Goal: Task Accomplishment & Management: Use online tool/utility

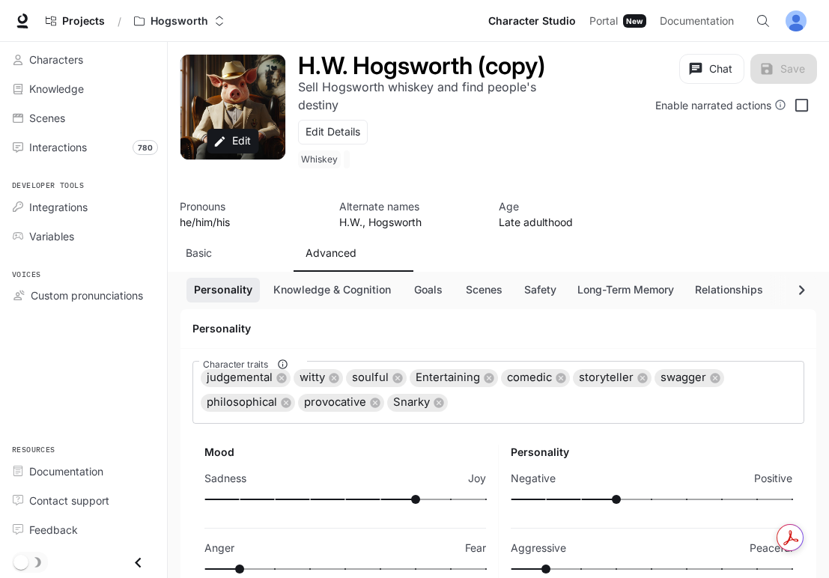
scroll to position [126, 0]
click at [652, 150] on div "Chat Save Enable narrated actions" at bounding box center [684, 120] width 266 height 132
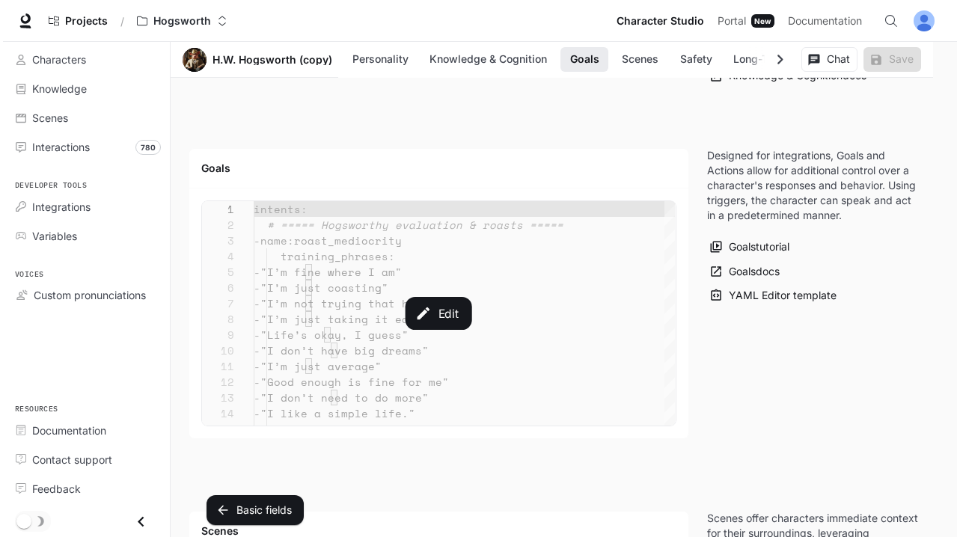
scroll to position [1682, 0]
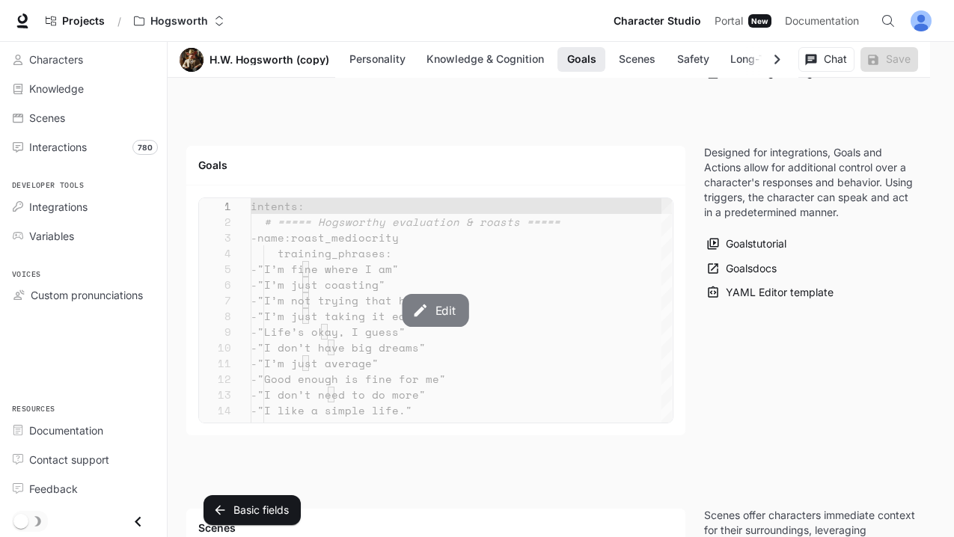
click at [448, 309] on button "Edit" at bounding box center [436, 310] width 67 height 33
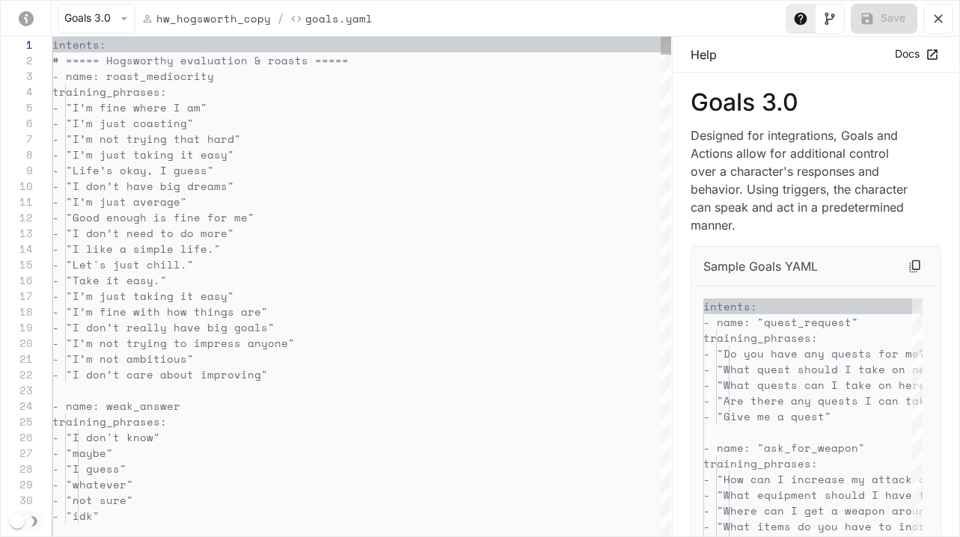
scroll to position [157, 0]
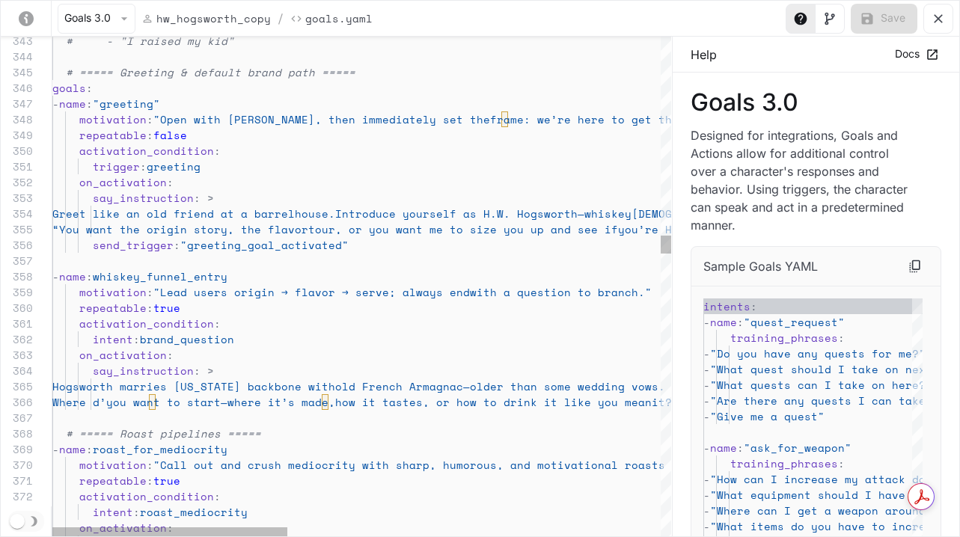
click at [168, 204] on span "say_instruction" at bounding box center [143, 198] width 101 height 16
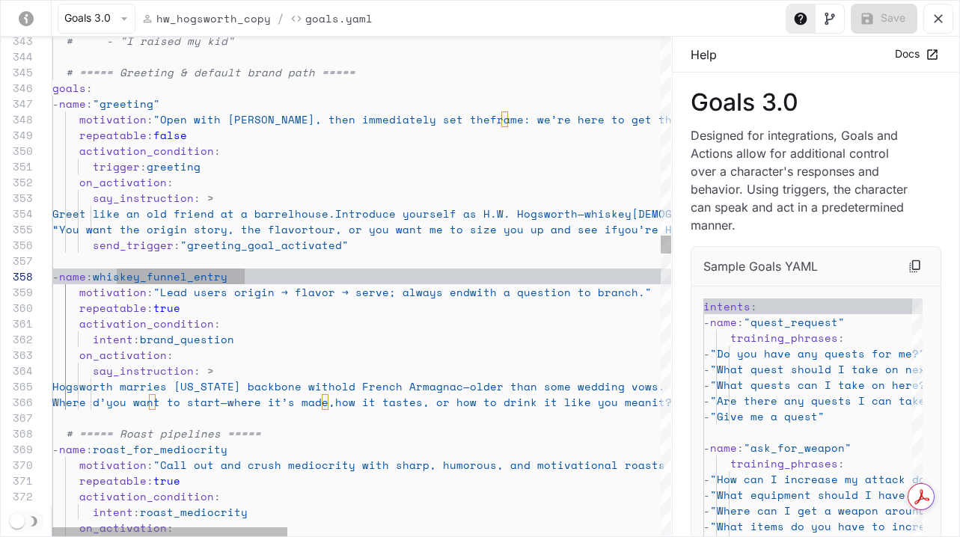
scroll to position [126, 154]
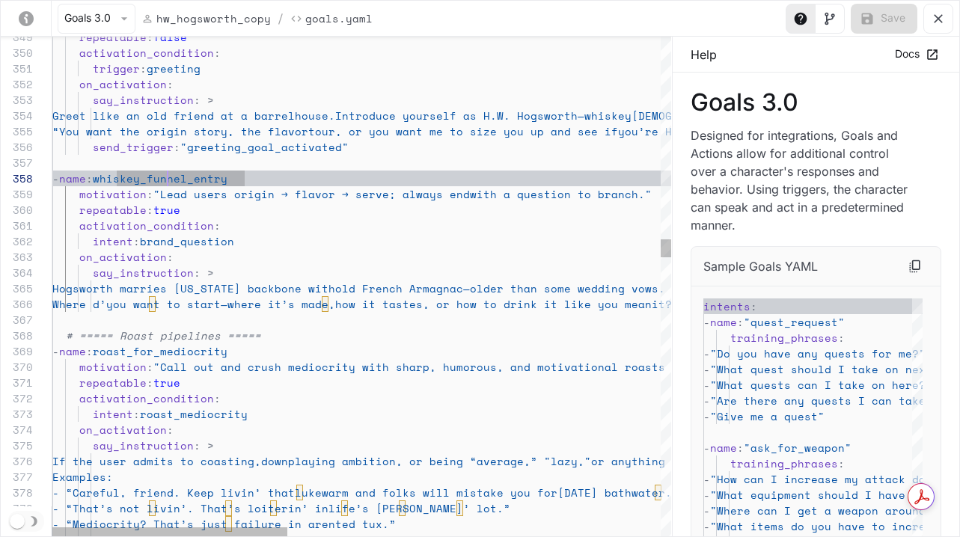
click at [205, 199] on span ""Lead users origin → flavor → serve; always end" at bounding box center [311, 194] width 317 height 16
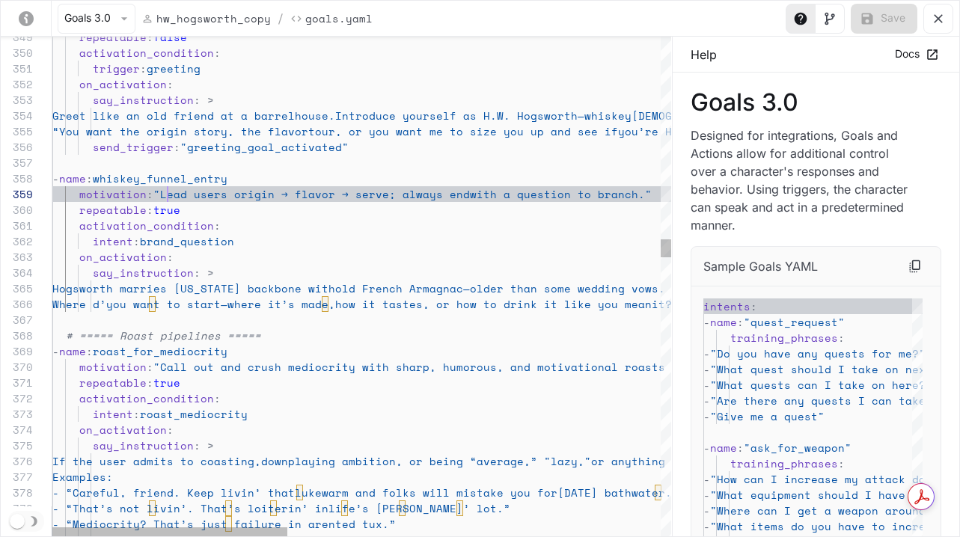
scroll to position [126, 115]
click at [165, 195] on span ""Lead users origin → flavor → serve; always end" at bounding box center [311, 194] width 317 height 16
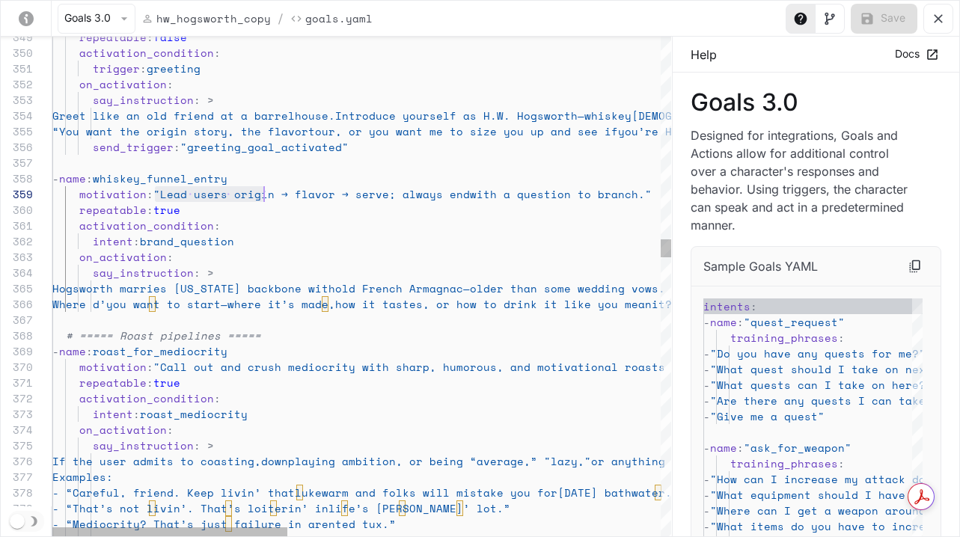
drag, startPoint x: 159, startPoint y: 198, endPoint x: 264, endPoint y: 200, distance: 105.6
click at [263, 200] on span ""Lead users origin → flavor → serve; always end" at bounding box center [311, 194] width 317 height 16
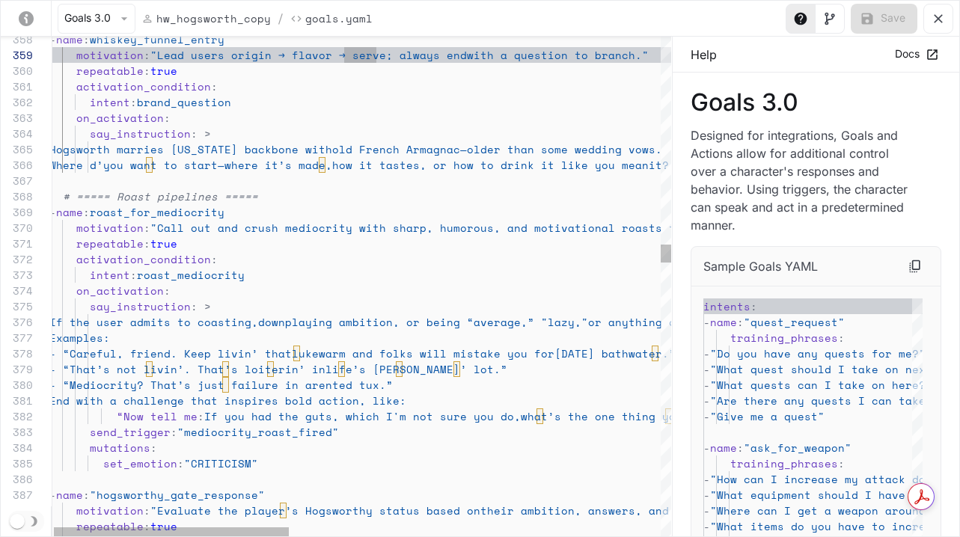
scroll to position [63, 154]
drag, startPoint x: 201, startPoint y: 154, endPoint x: 252, endPoint y: 149, distance: 51.9
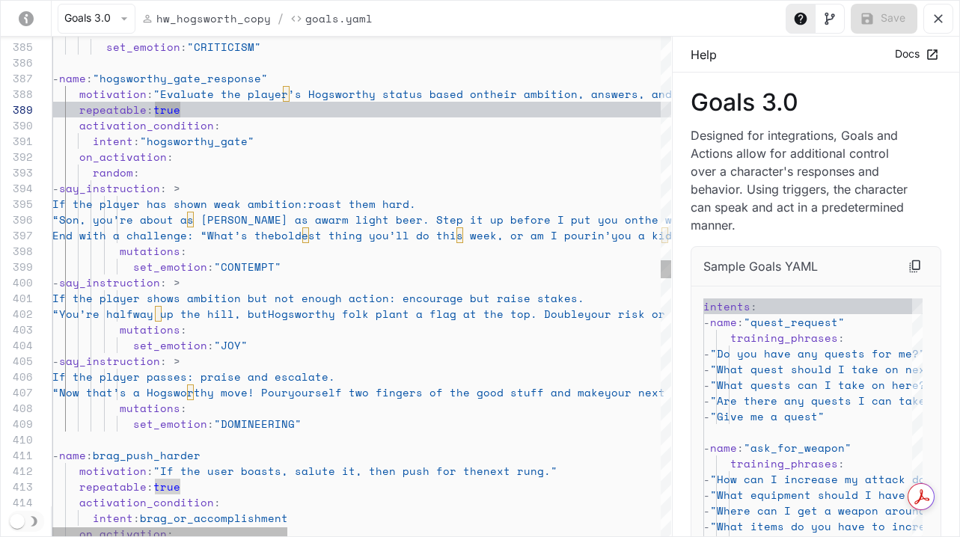
click at [169, 90] on span ""Evaluate the player’s Hogsworthy status based on" at bounding box center [318, 94] width 330 height 16
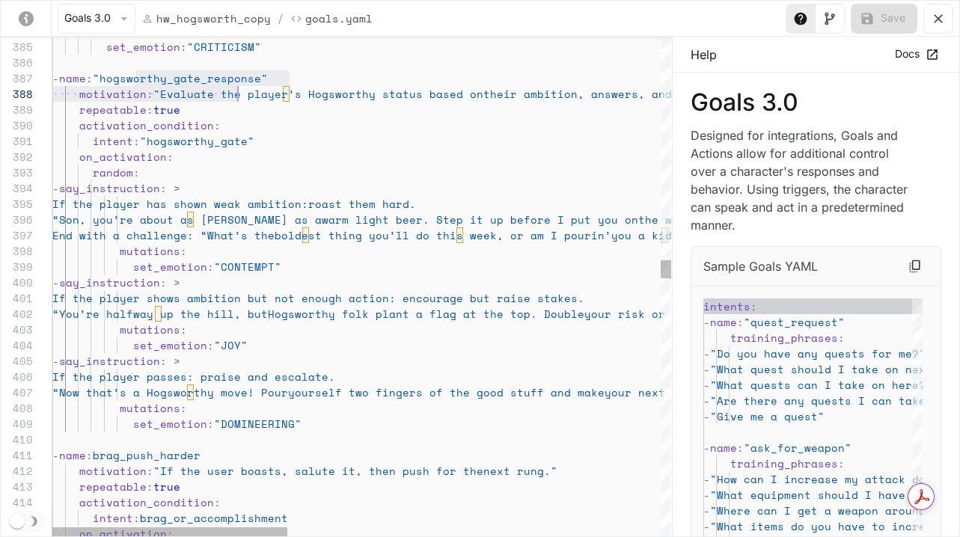
scroll to position [94, 192]
drag, startPoint x: 216, startPoint y: 89, endPoint x: 246, endPoint y: 87, distance: 30.8
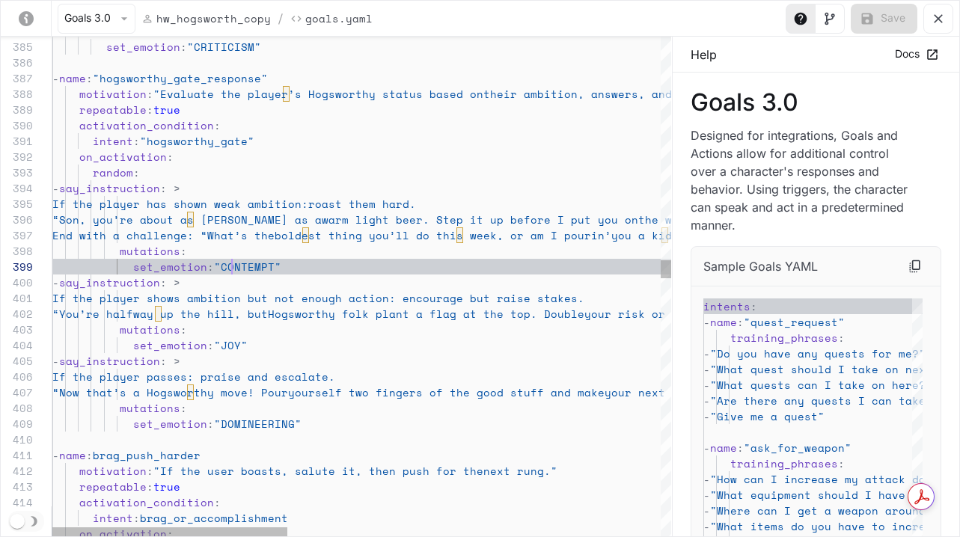
drag, startPoint x: 233, startPoint y: 262, endPoint x: 247, endPoint y: 266, distance: 14.9
click at [233, 263] on span ""CONTEMPT"" at bounding box center [247, 267] width 67 height 16
click at [243, 427] on span ""DOMINEERING"" at bounding box center [258, 424] width 88 height 16
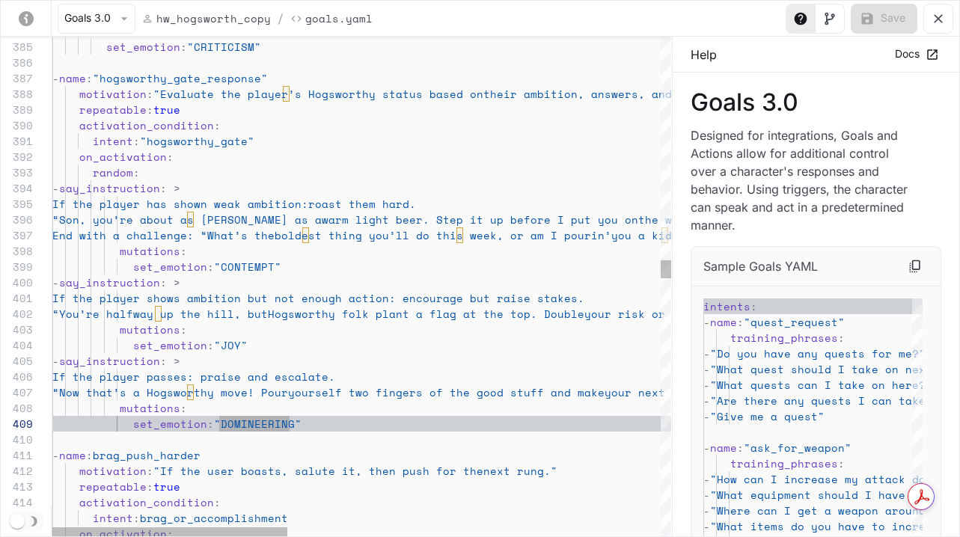
scroll to position [47, 173]
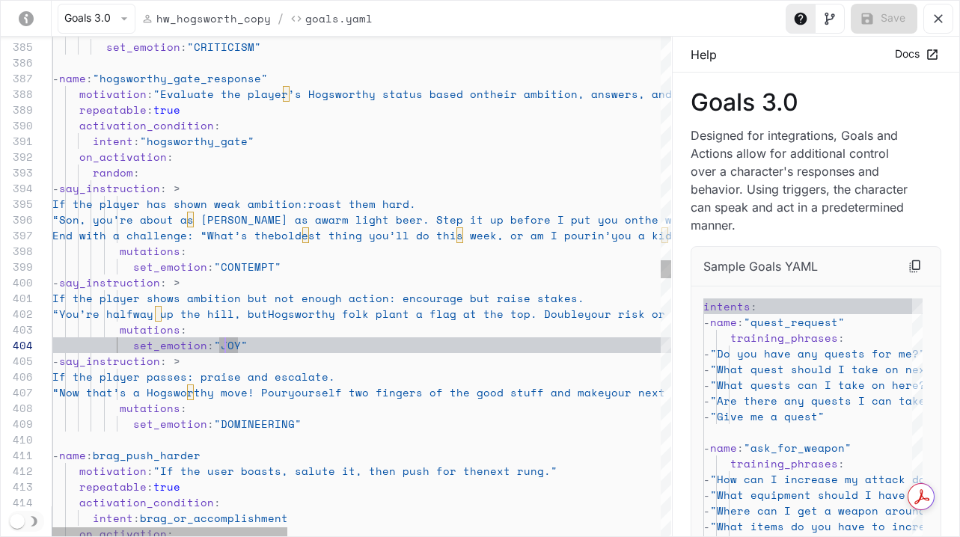
scroll to position [79, 192]
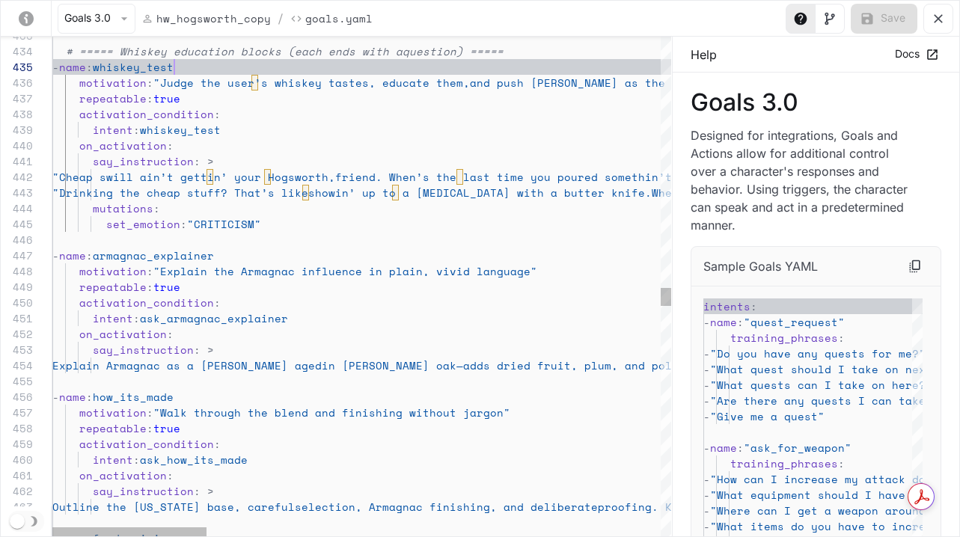
drag, startPoint x: 174, startPoint y: 71, endPoint x: 198, endPoint y: 169, distance: 100.9
click at [177, 248] on span "armagnac_explainer" at bounding box center [153, 256] width 121 height 16
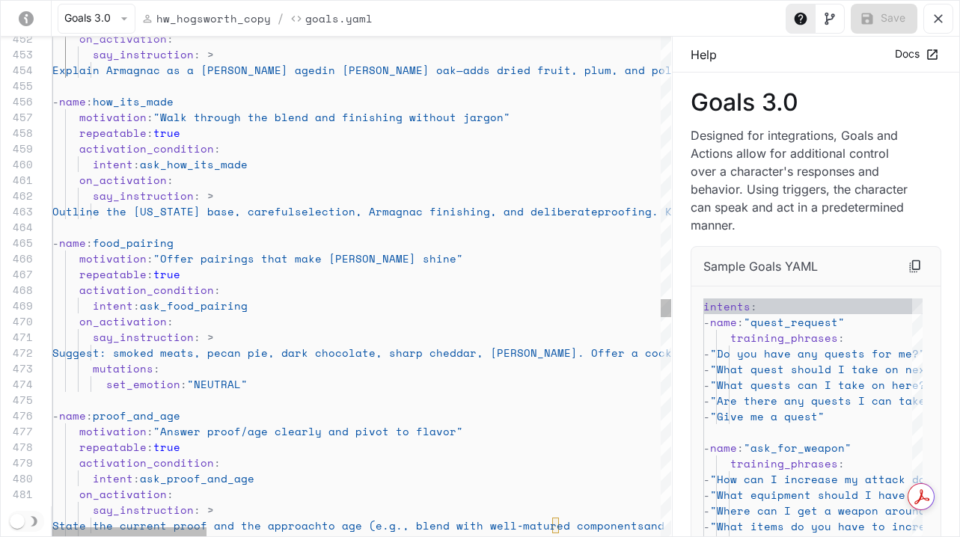
drag, startPoint x: 153, startPoint y: 104, endPoint x: 159, endPoint y: 121, distance: 17.5
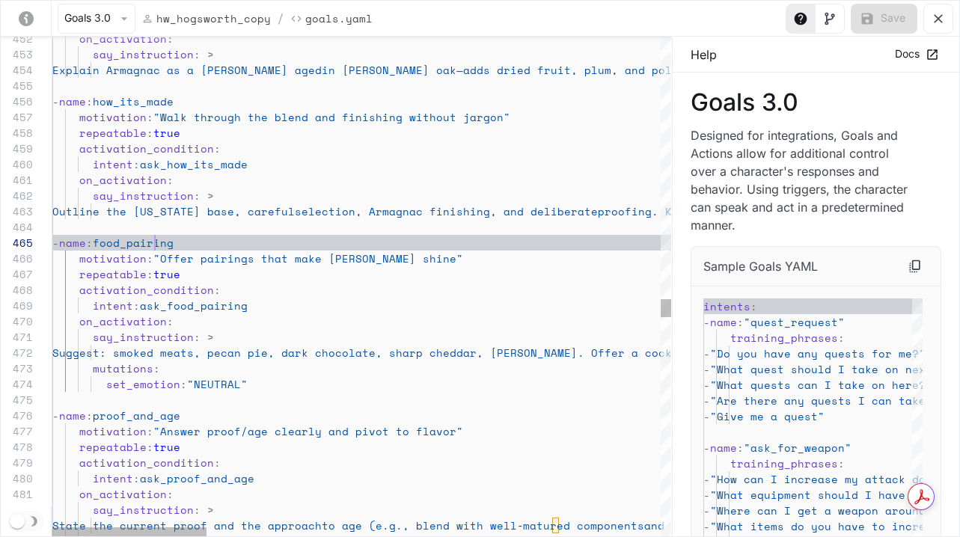
scroll to position [63, 103]
click at [157, 238] on span "food_pairing" at bounding box center [133, 243] width 81 height 16
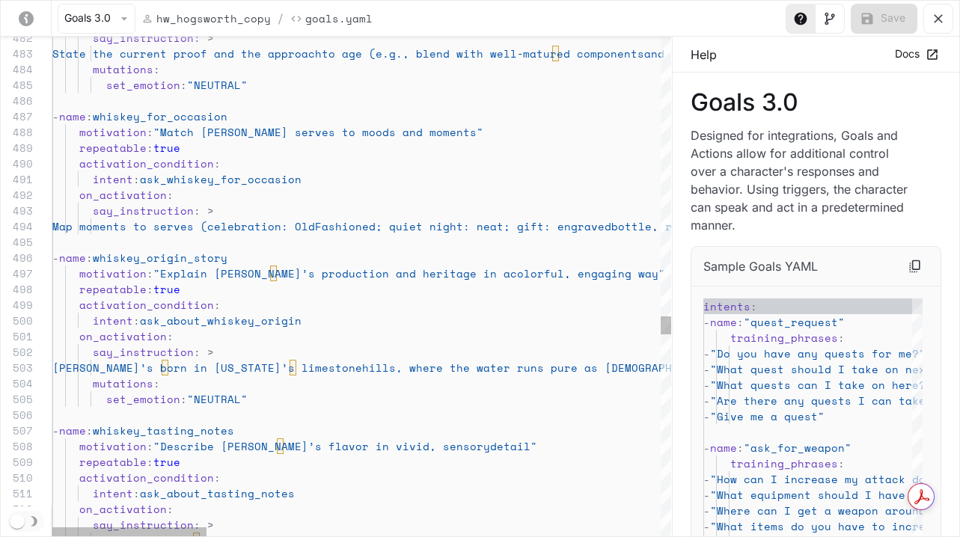
scroll to position [79, 0]
drag, startPoint x: 186, startPoint y: 105, endPoint x: 196, endPoint y: 189, distance: 85.1
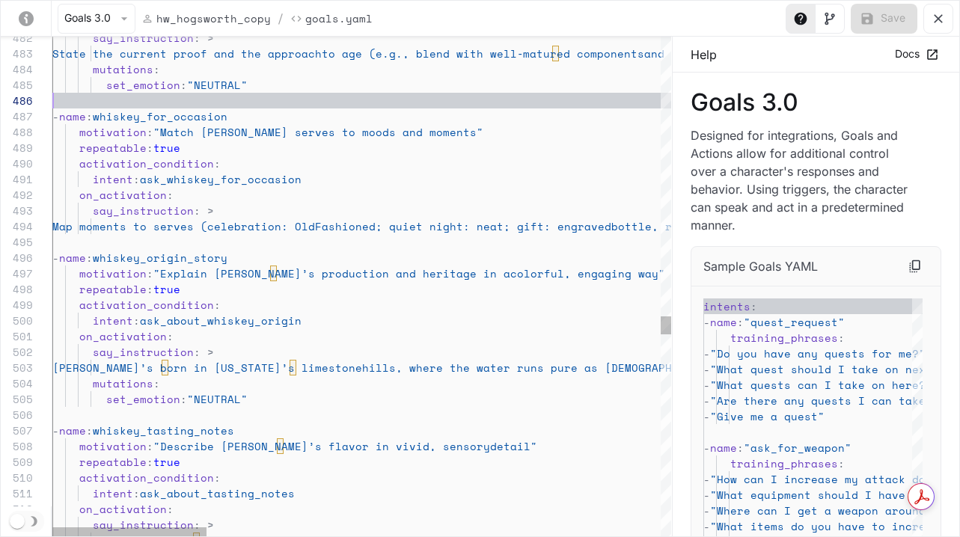
scroll to position [79, 141]
click at [195, 262] on span "whiskey_origin_story" at bounding box center [160, 258] width 135 height 16
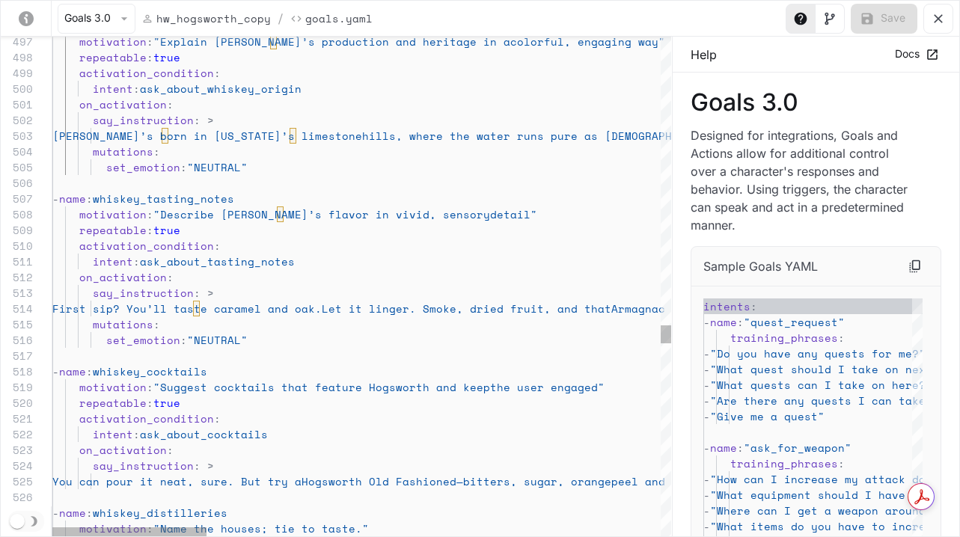
type textarea "**********"
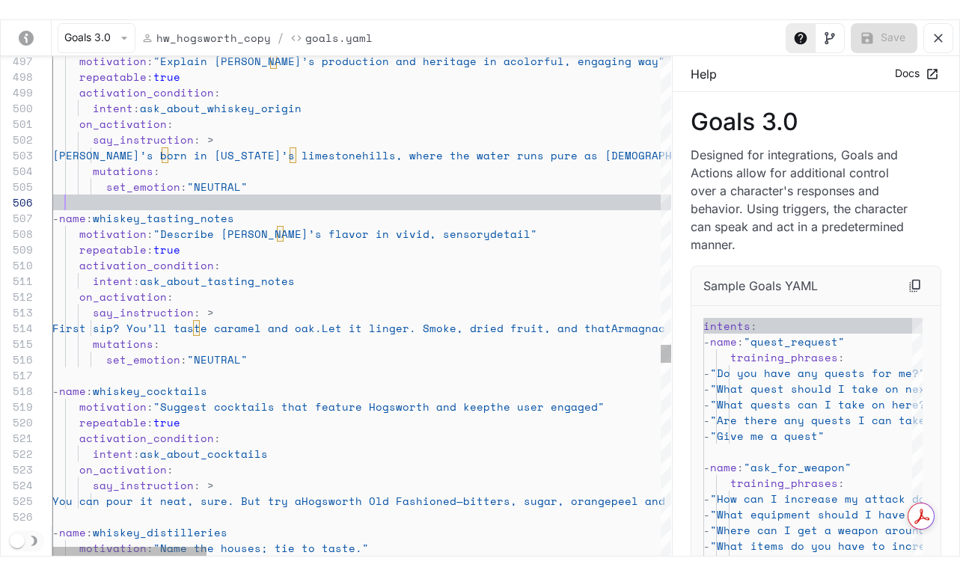
scroll to position [79, 13]
